Goal: Task Accomplishment & Management: Manage account settings

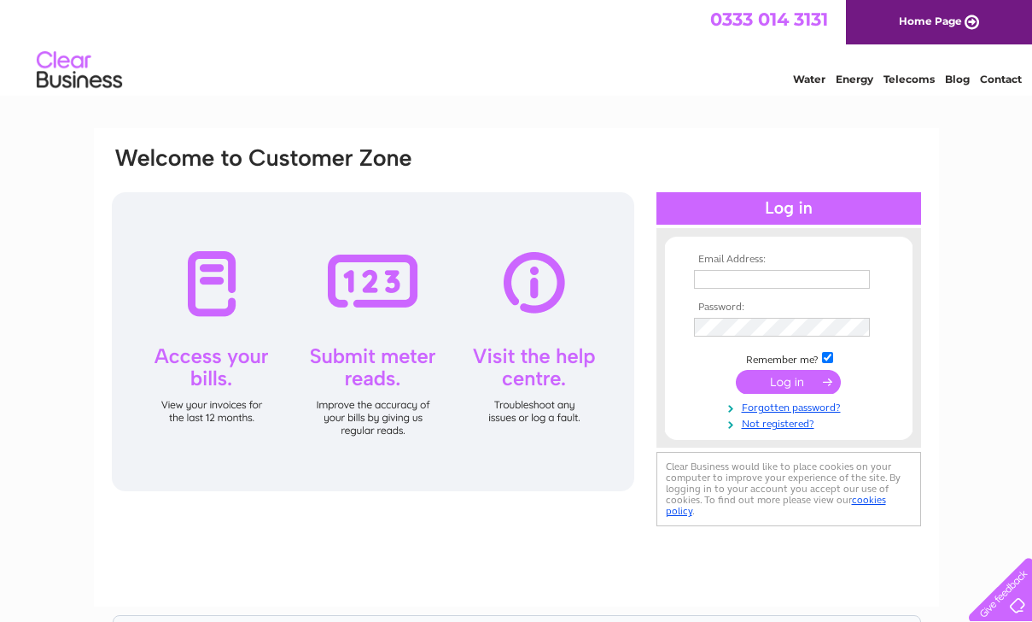
click at [725, 278] on input "text" at bounding box center [782, 279] width 176 height 19
type input "[PERSON_NAME][EMAIL_ADDRESS][PERSON_NAME][DOMAIN_NAME]"
click at [797, 384] on input "submit" at bounding box center [788, 383] width 105 height 24
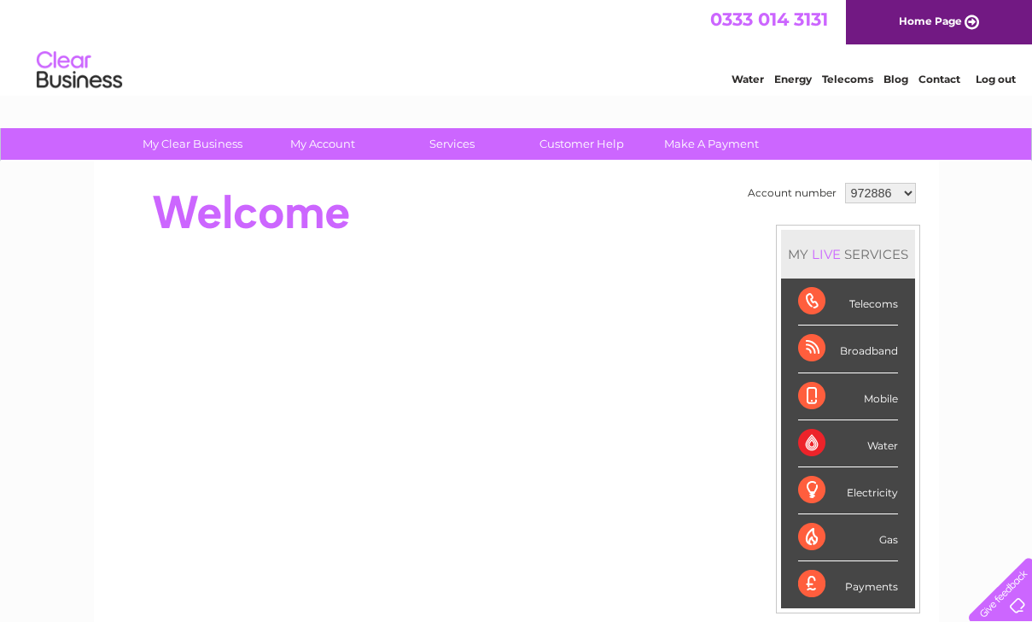
click at [816, 443] on div "Water" at bounding box center [848, 443] width 100 height 47
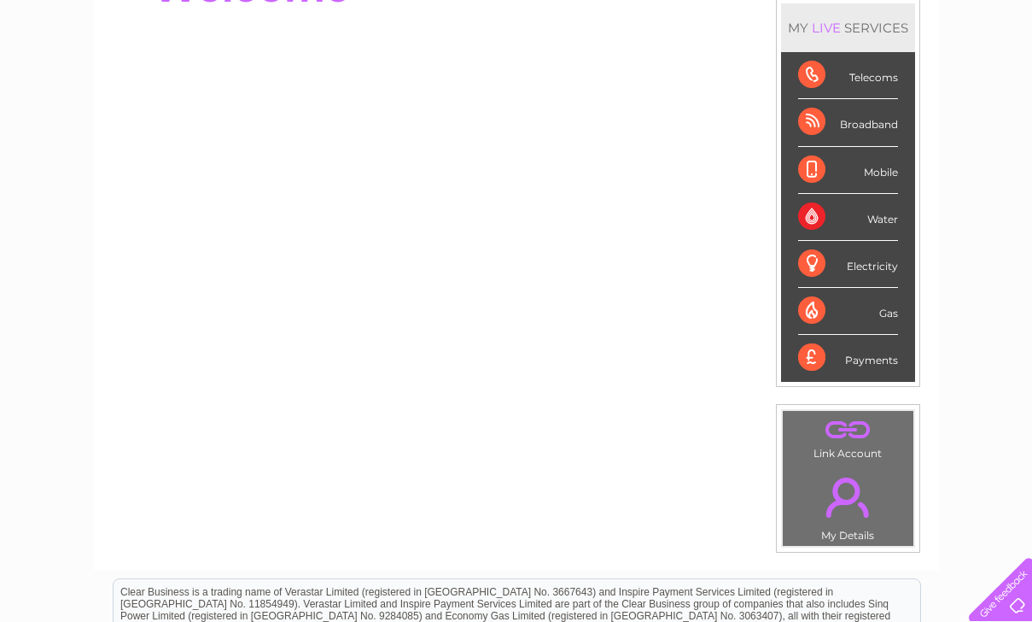
scroll to position [52, 0]
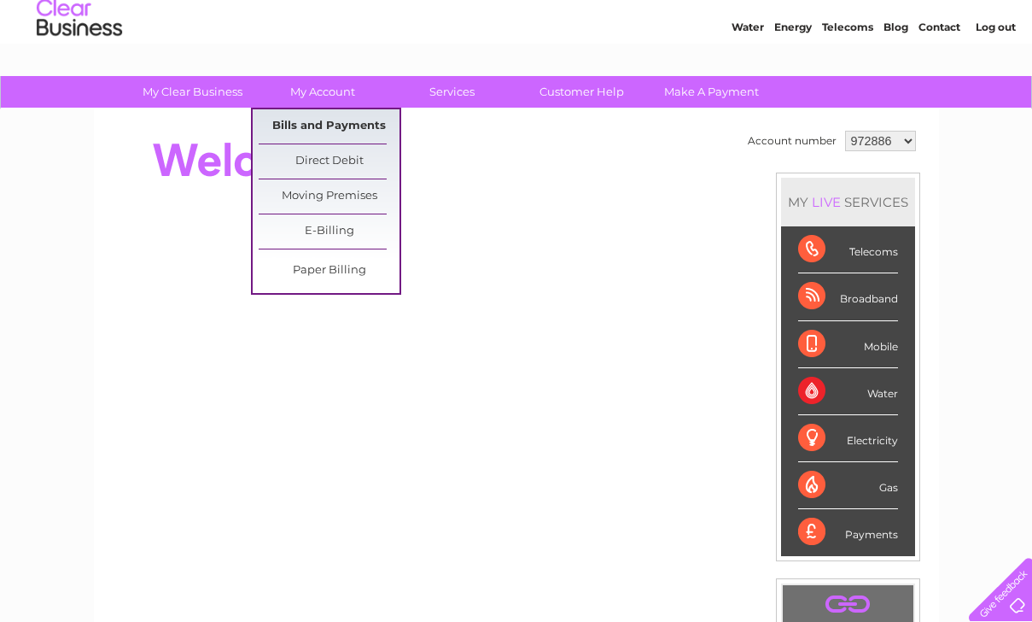
click at [329, 127] on link "Bills and Payments" at bounding box center [329, 126] width 141 height 34
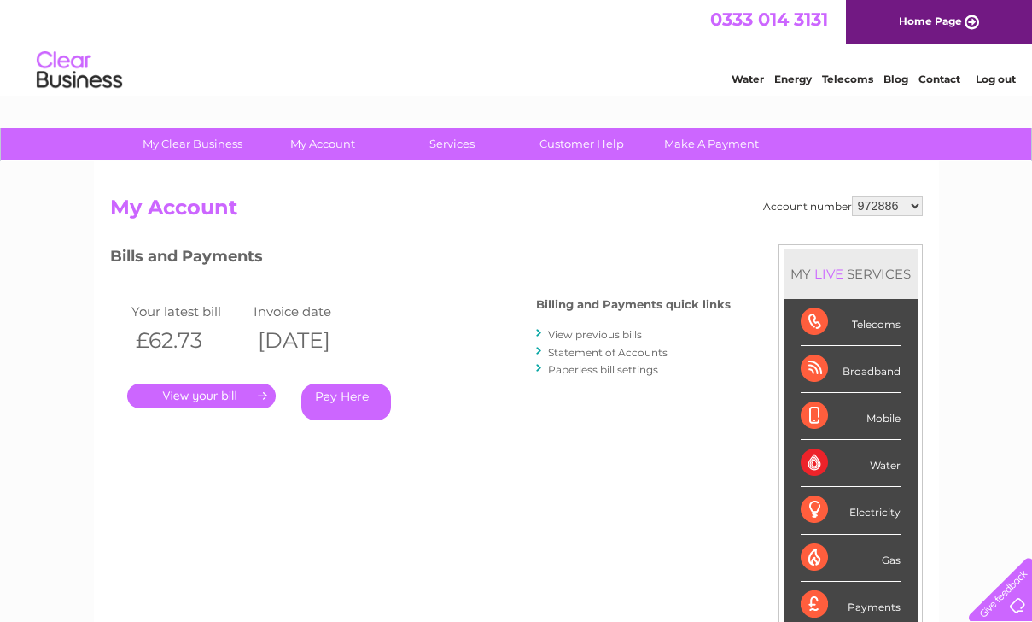
click at [897, 208] on select "972886 1027549 1087745" at bounding box center [887, 206] width 71 height 20
select select "1027549"
click at [852, 196] on select "972886 1027549 1087745" at bounding box center [887, 206] width 71 height 20
click at [196, 396] on link "." at bounding box center [201, 395] width 149 height 25
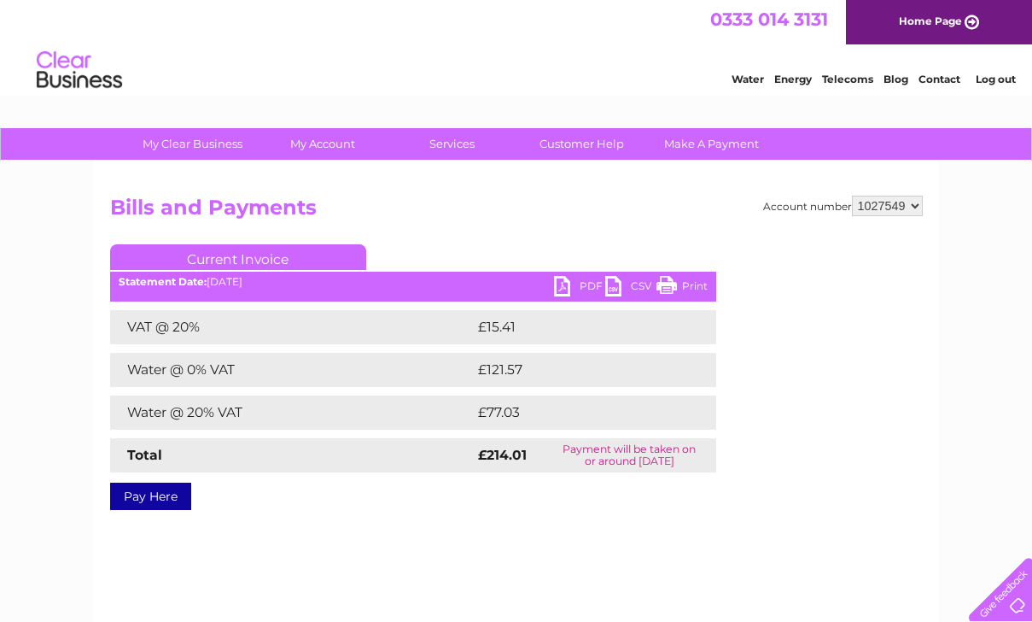
click at [570, 288] on link "PDF" at bounding box center [579, 288] width 51 height 25
